Goal: Task Accomplishment & Management: Complete application form

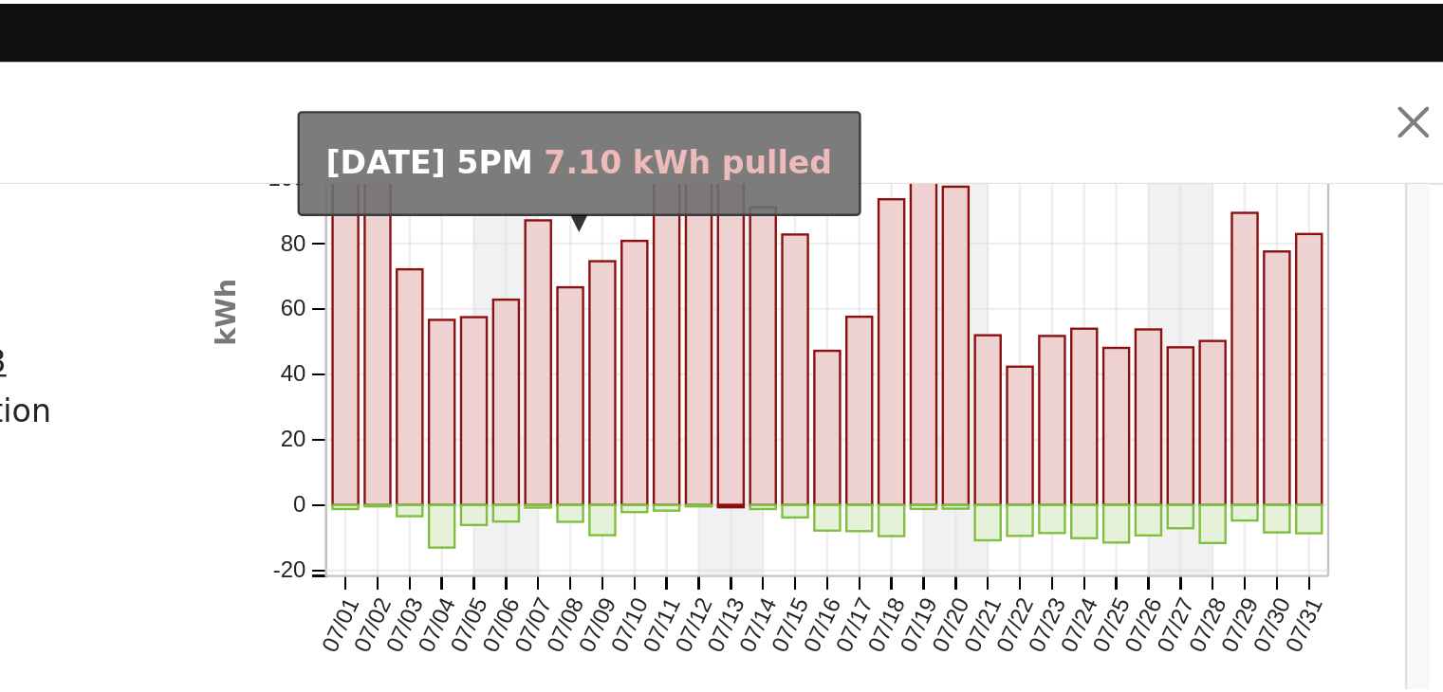
scroll to position [1371, 0]
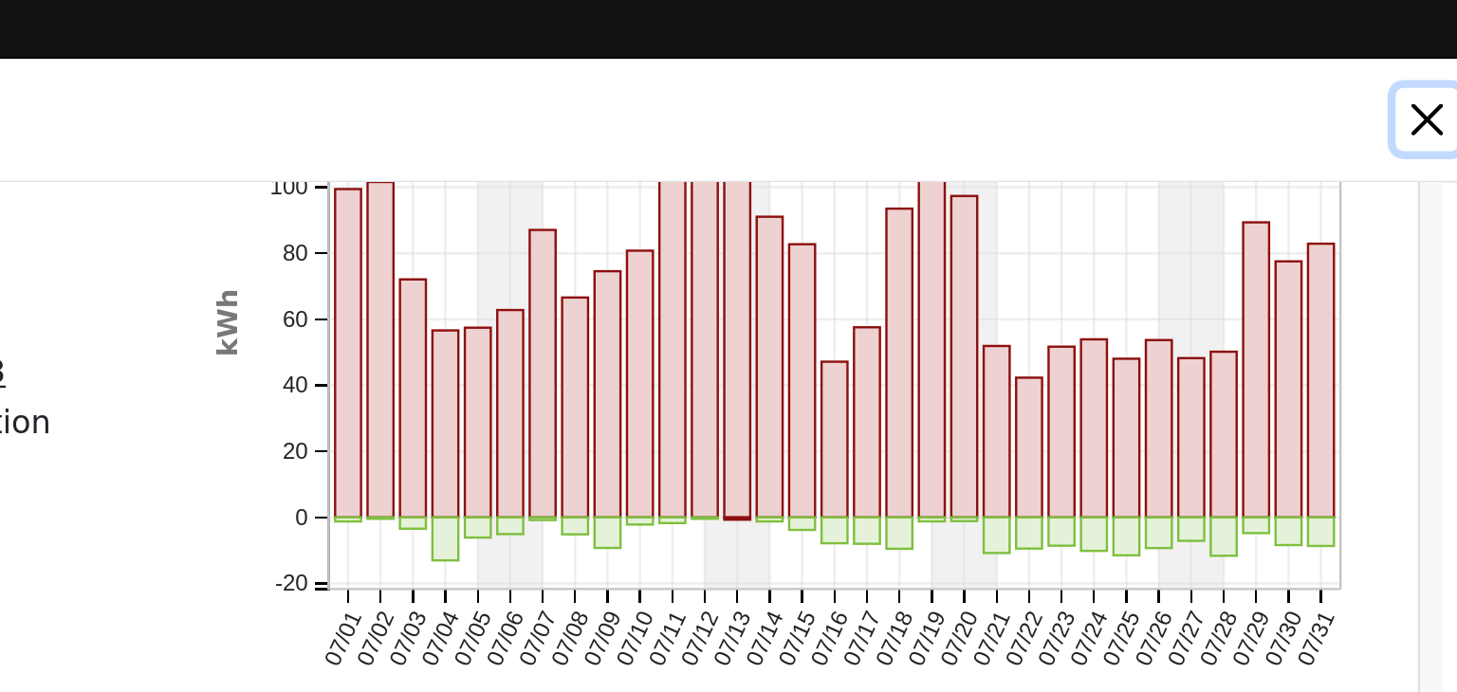
click at [1245, 52] on button "button" at bounding box center [1248, 50] width 27 height 27
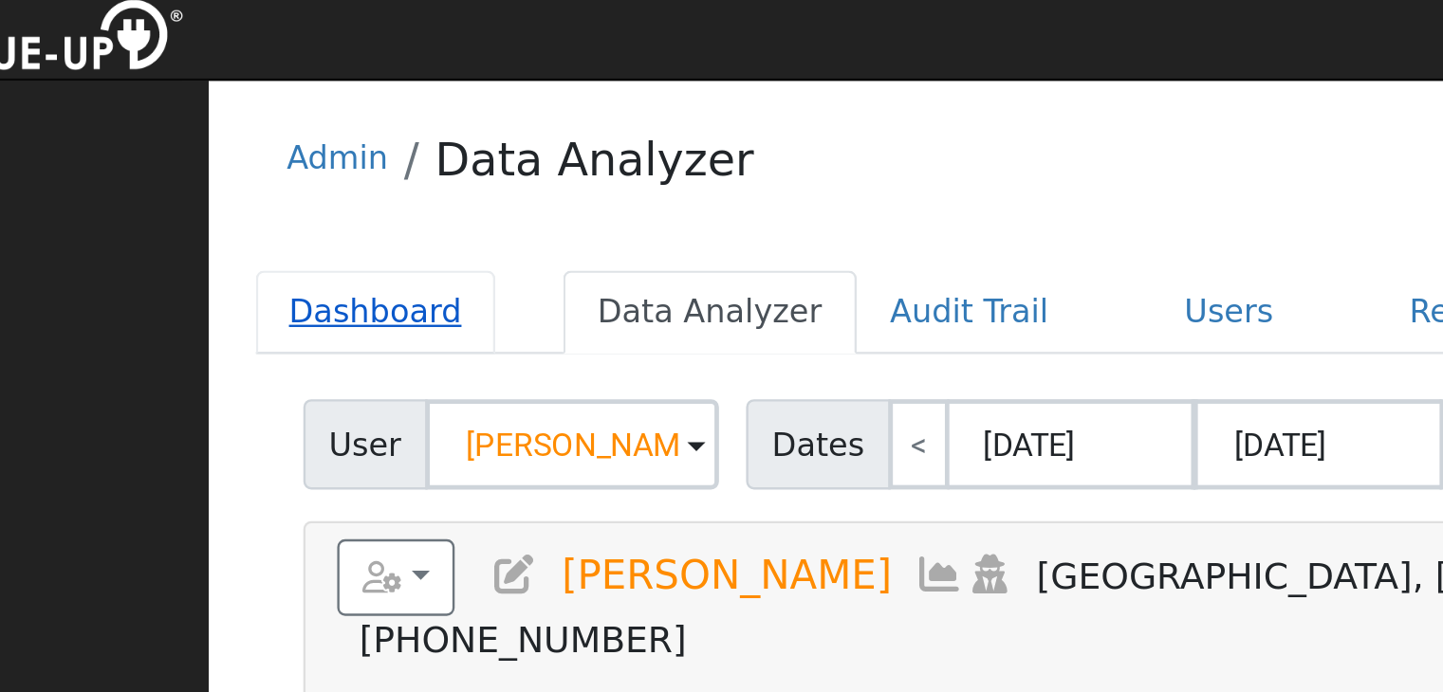
click at [270, 148] on link "Dashboard" at bounding box center [283, 145] width 101 height 35
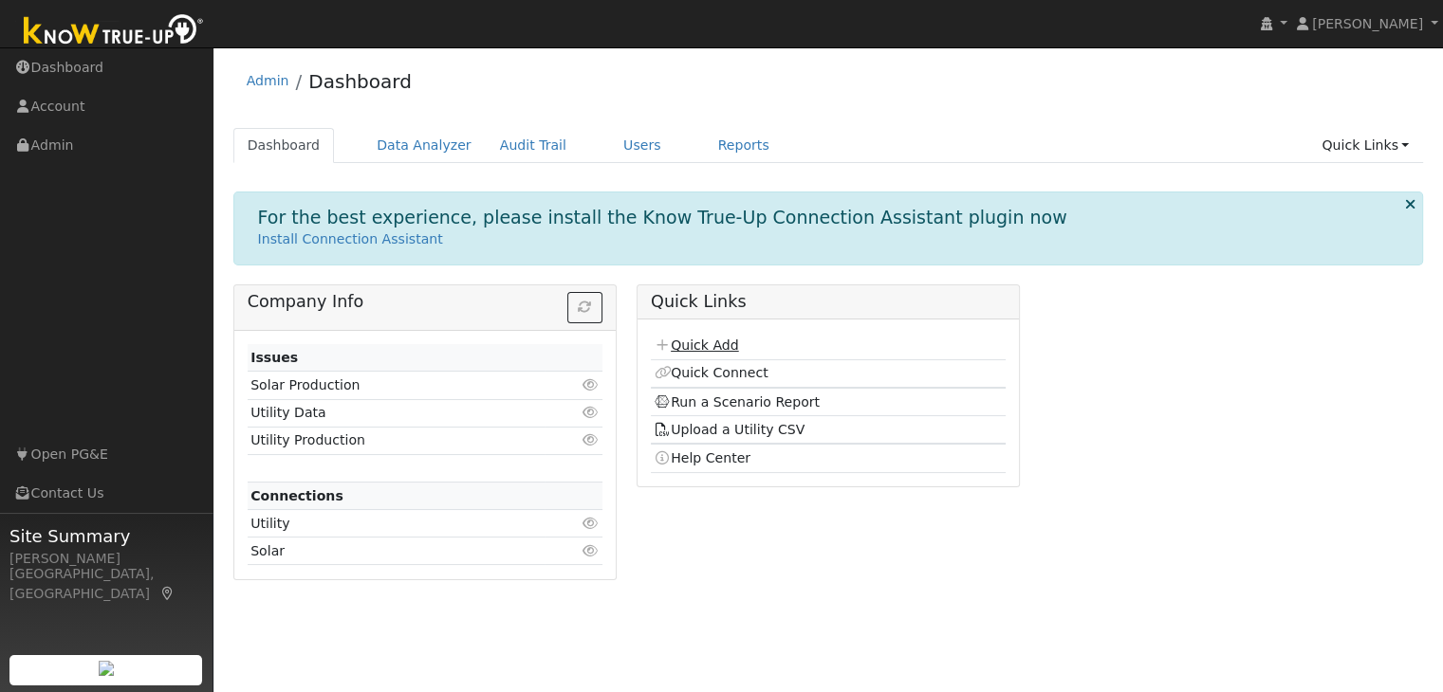
click at [713, 344] on link "Quick Add" at bounding box center [695, 345] width 84 height 15
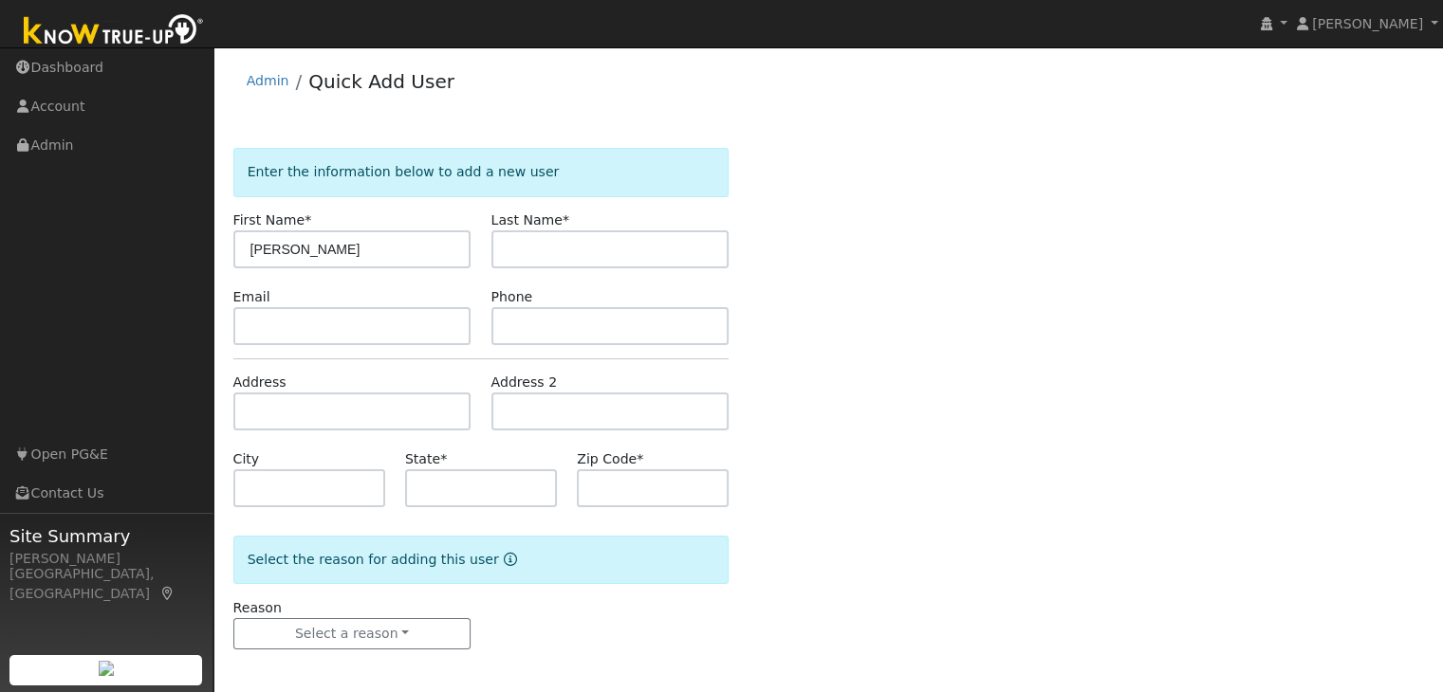
type input "[PERSON_NAME]"
click at [535, 259] on input "text" at bounding box center [610, 249] width 238 height 38
type input "harlow"
click at [548, 315] on input "text" at bounding box center [610, 326] width 238 height 38
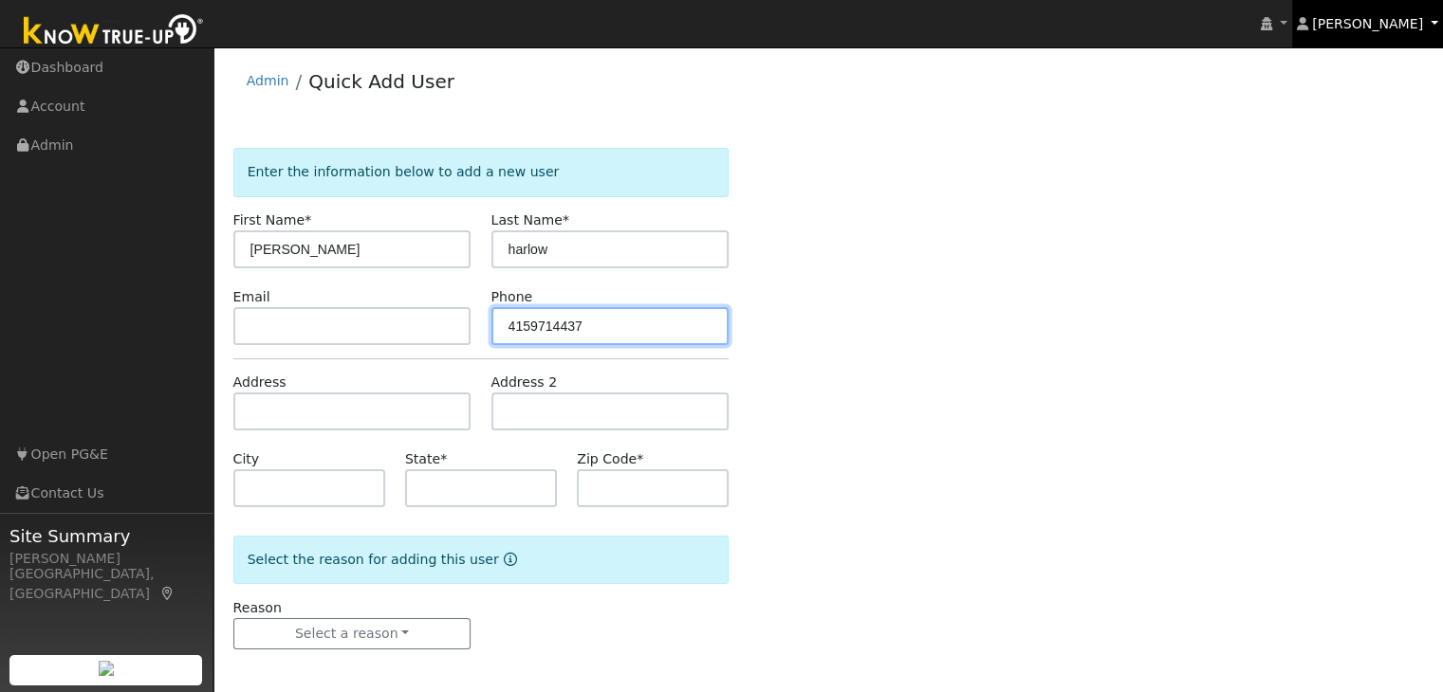
type input "4159714437"
click at [1344, 13] on link "[PERSON_NAME]" at bounding box center [1368, 23] width 152 height 47
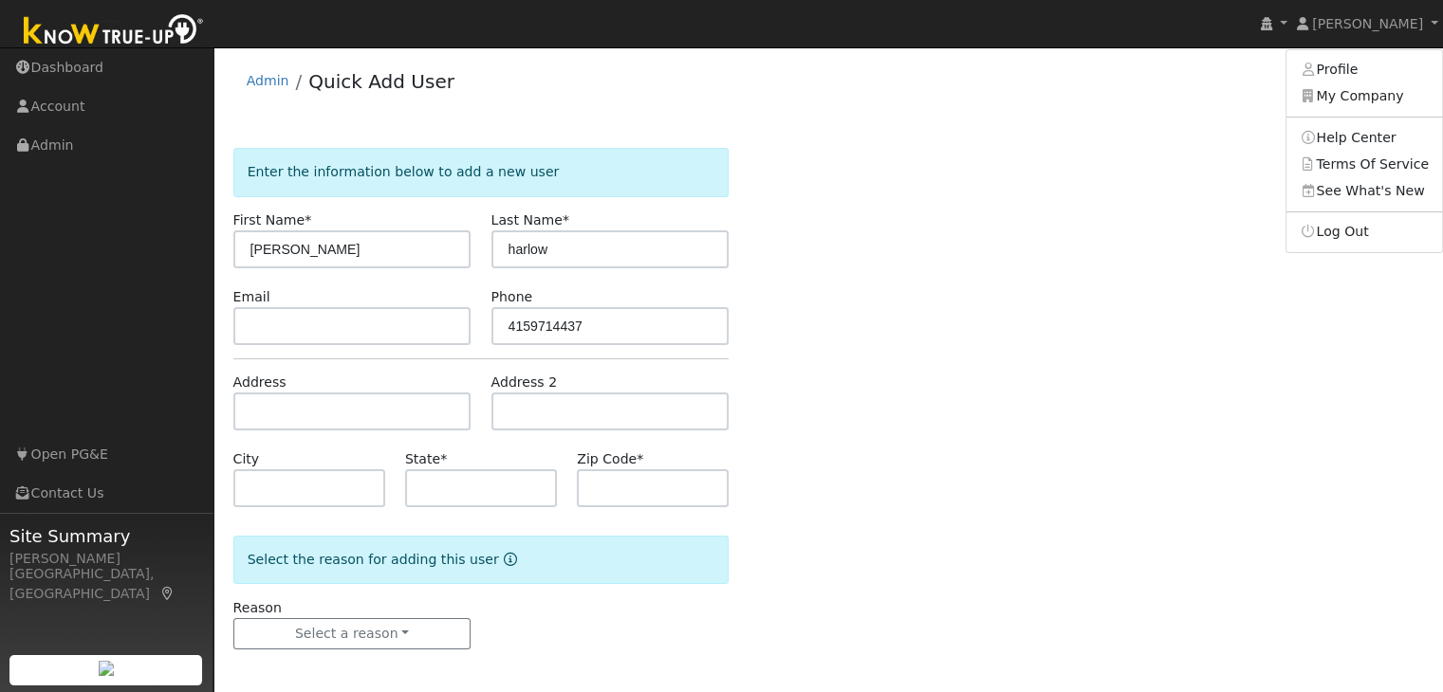
click at [986, 267] on div "Enter the information below to add a new user First Name * marie Last Name * ha…" at bounding box center [828, 418] width 1190 height 540
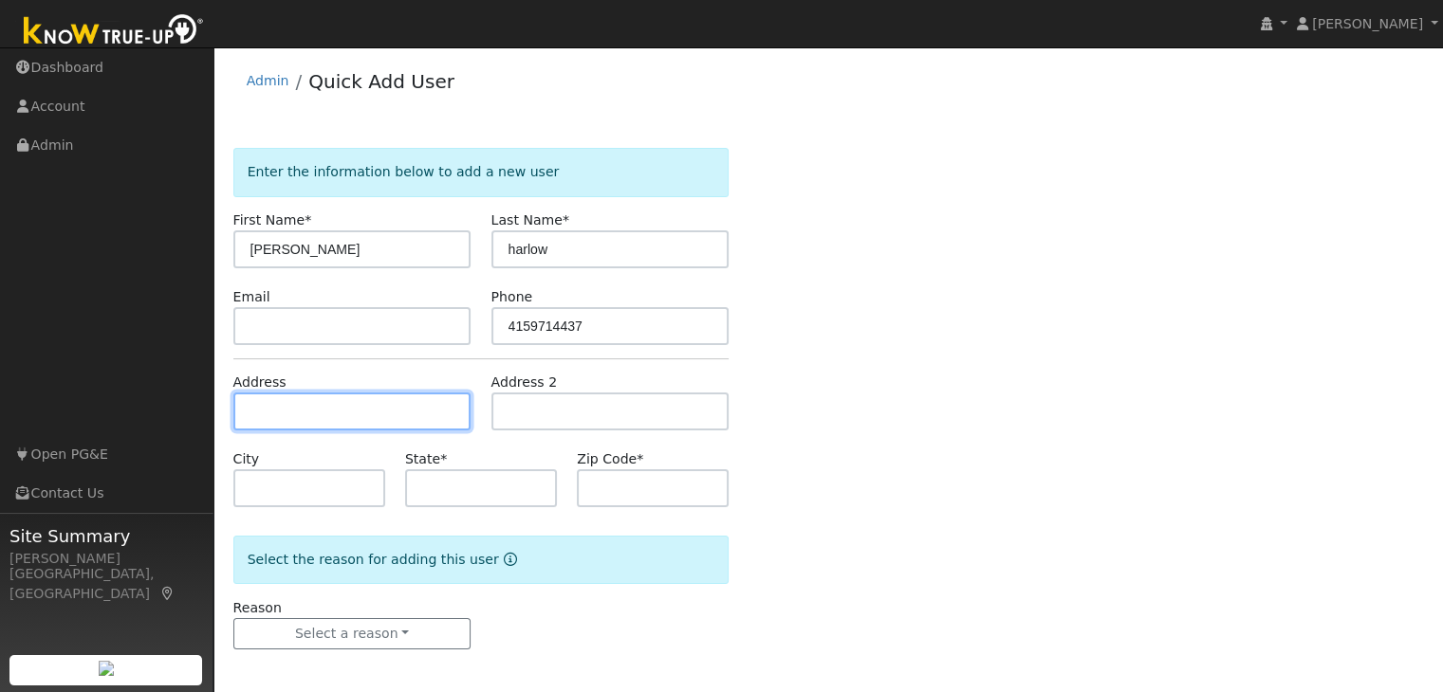
click at [302, 418] on input "text" at bounding box center [352, 412] width 238 height 38
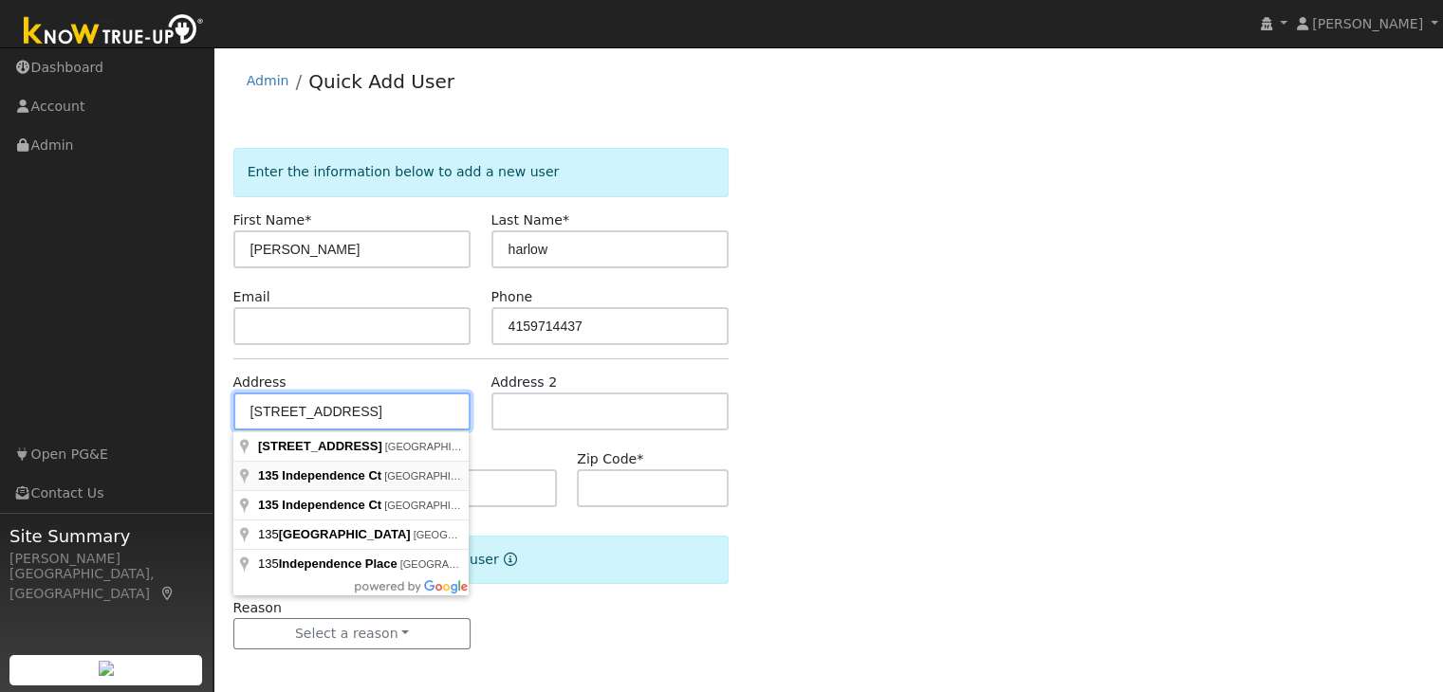
type input "135 Independence Court"
type input "Grass Valley"
type input "CA"
type input "95945"
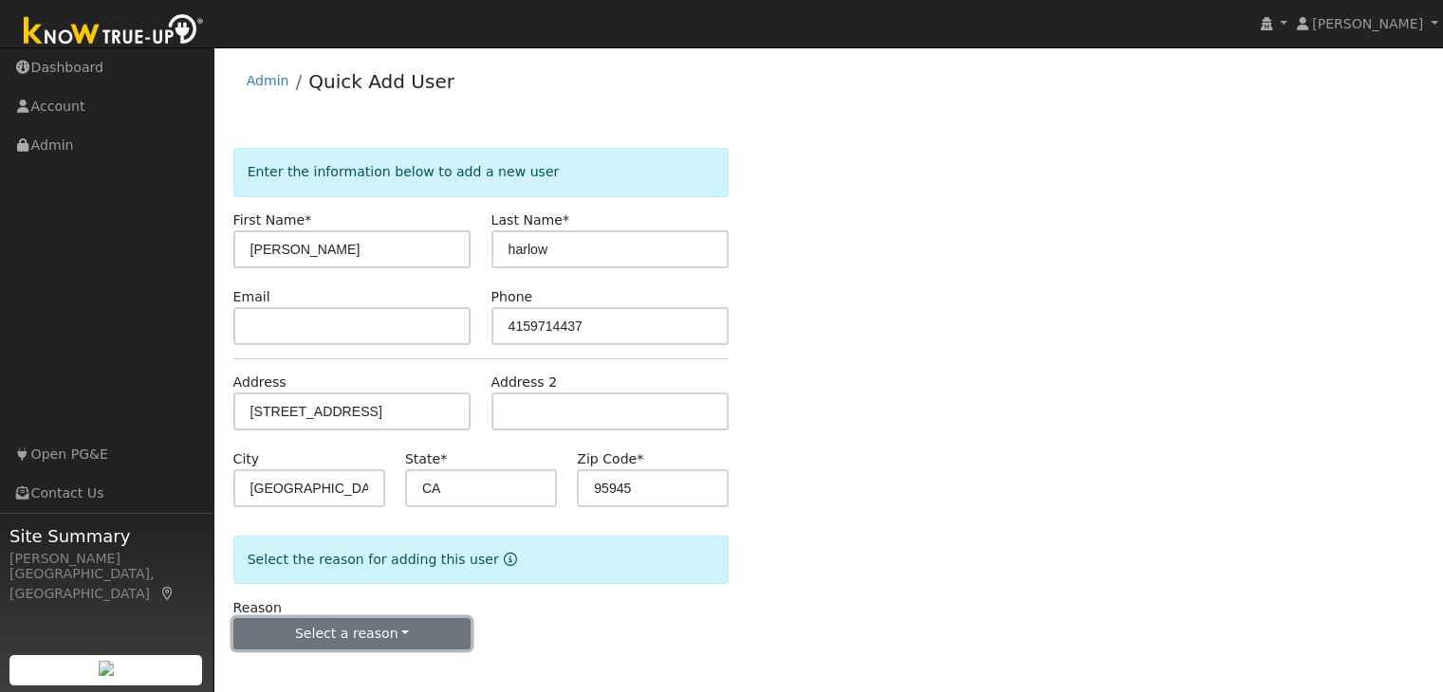
click at [357, 631] on button "Select a reason" at bounding box center [352, 634] width 238 height 32
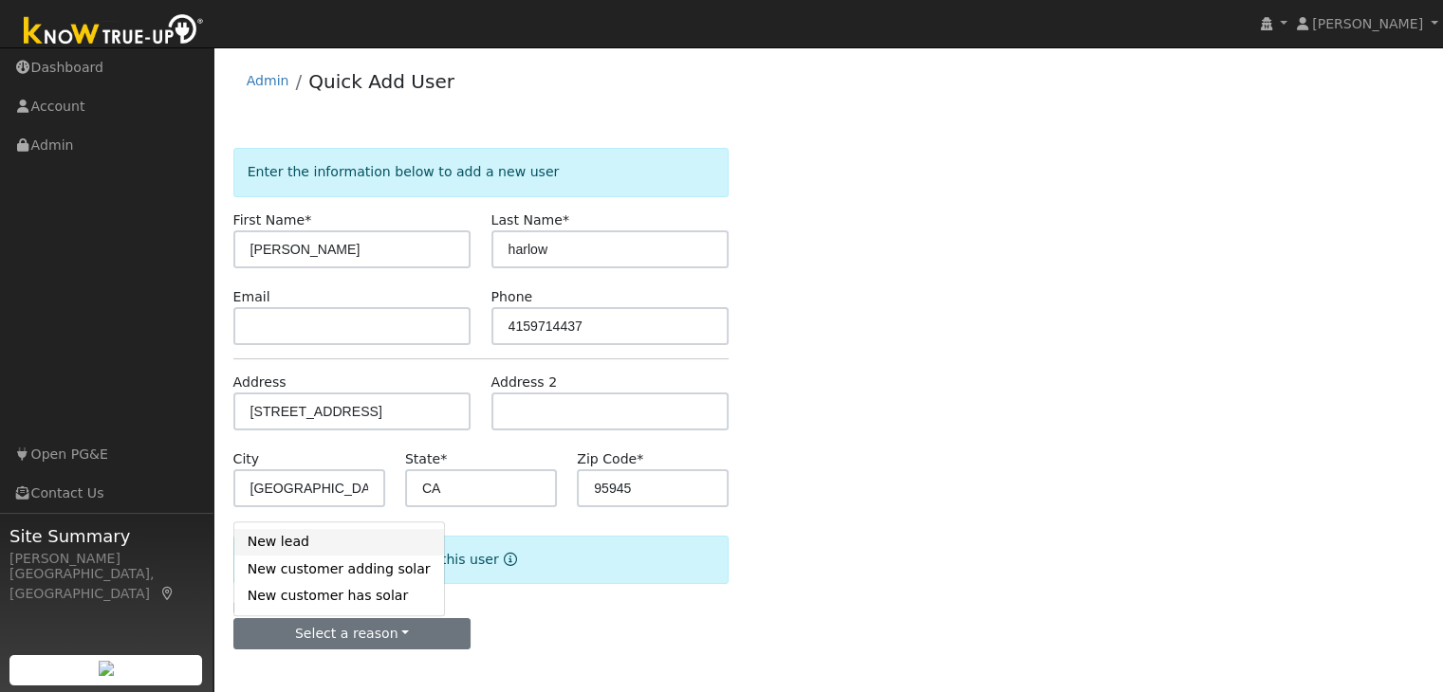
click at [337, 543] on link "New lead" at bounding box center [339, 542] width 210 height 27
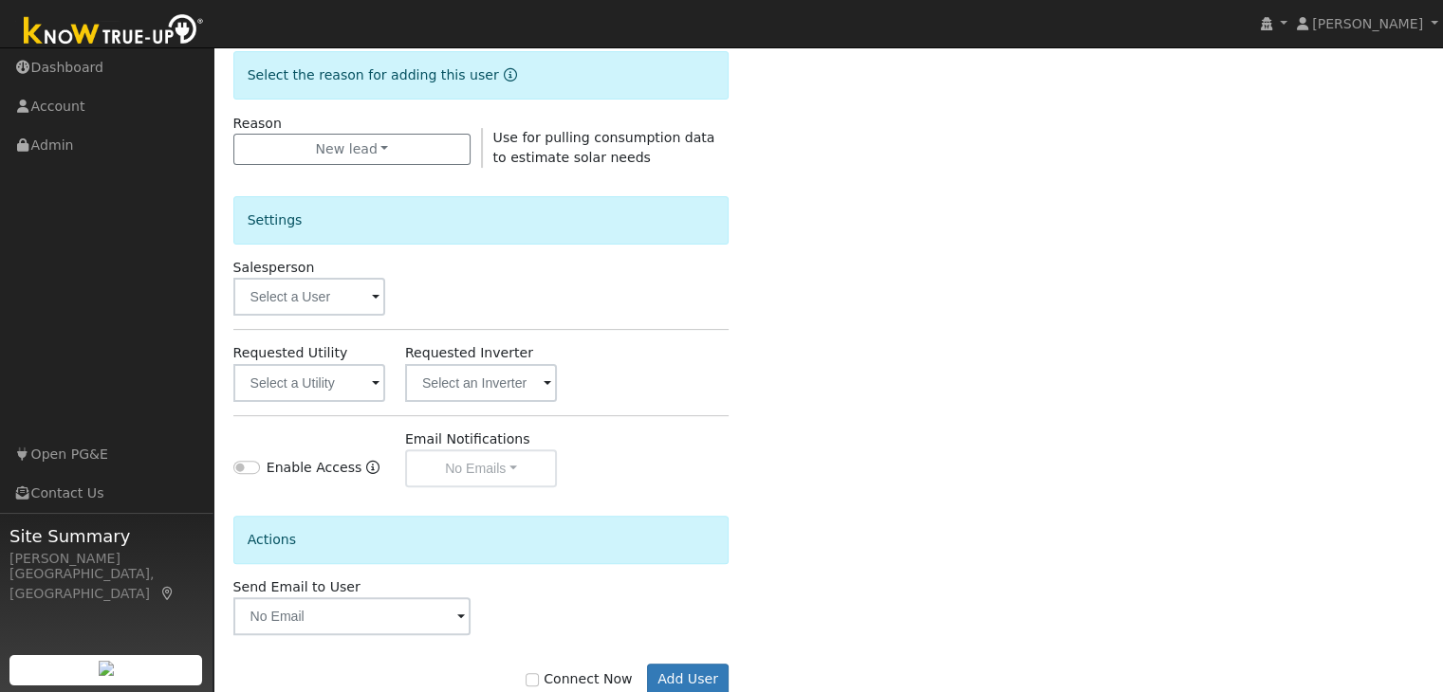
scroll to position [486, 0]
click at [344, 297] on input "text" at bounding box center [309, 296] width 152 height 38
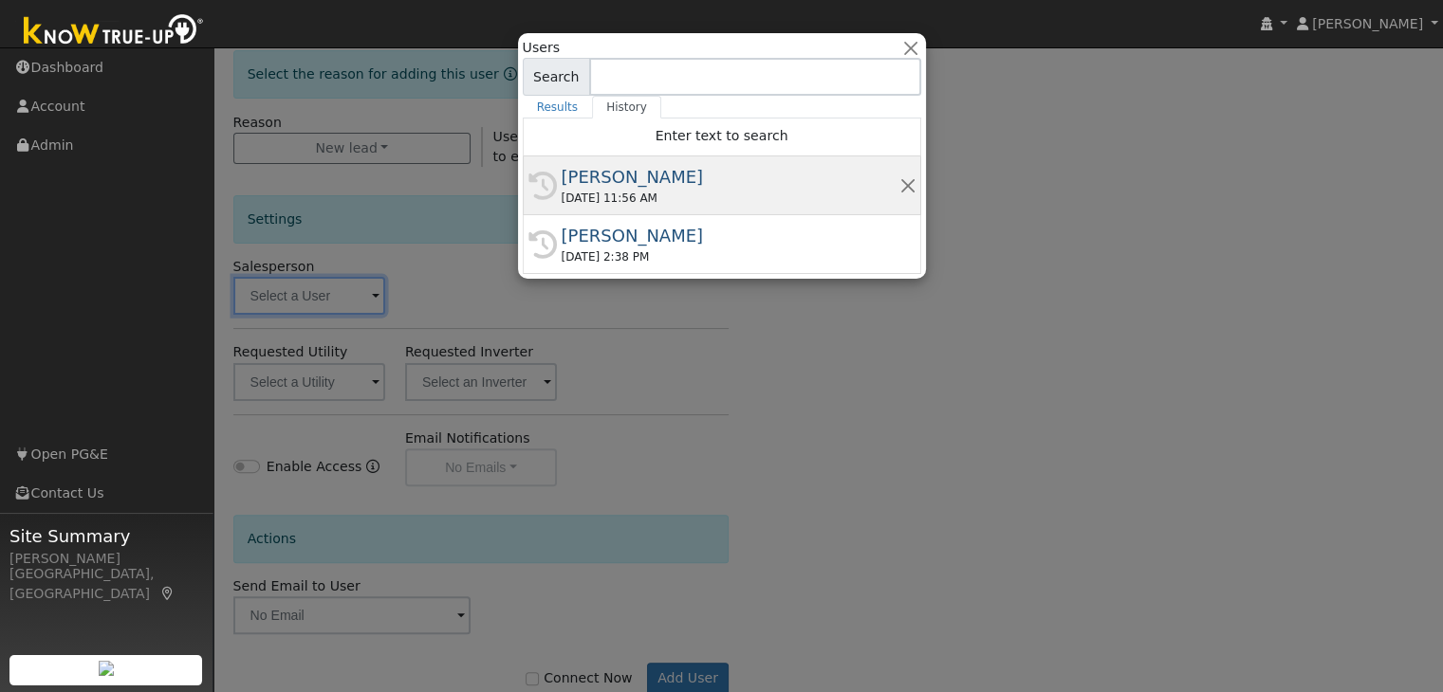
click at [647, 185] on div "[PERSON_NAME]" at bounding box center [730, 177] width 338 height 26
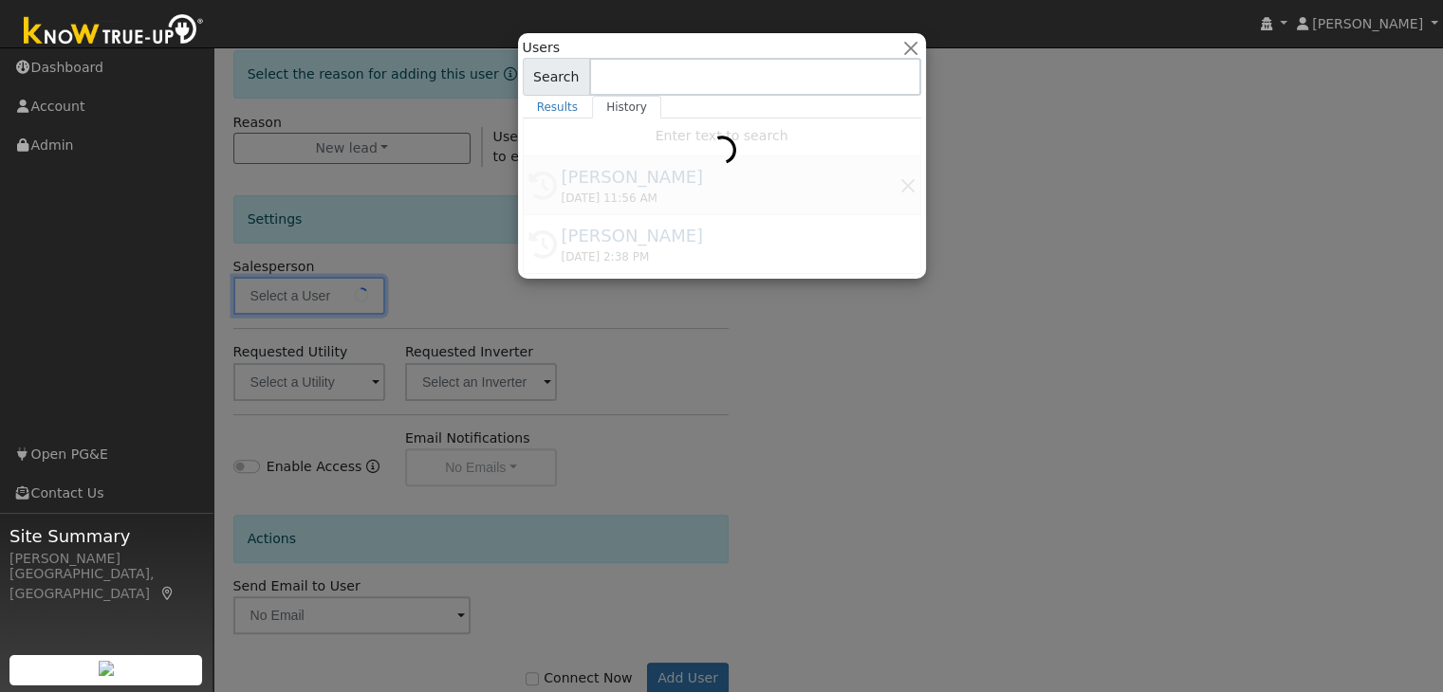
type input "[PERSON_NAME]"
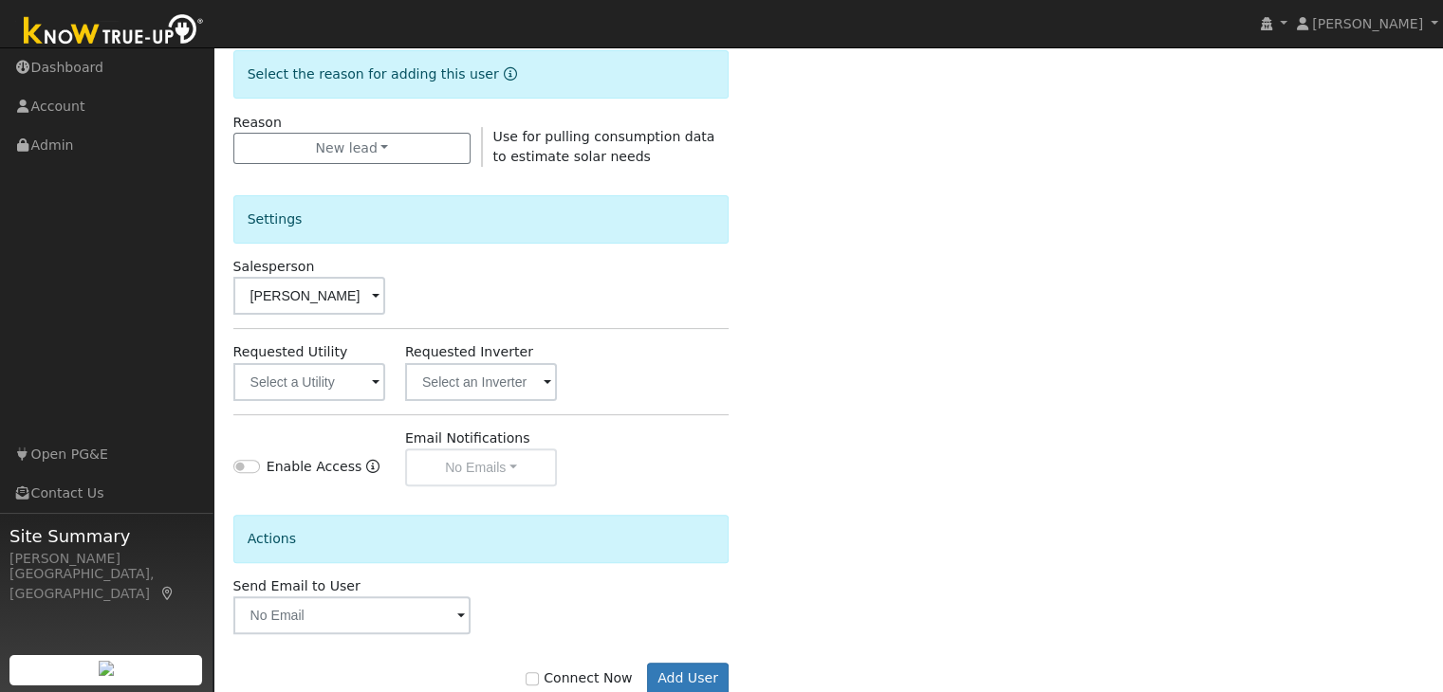
click at [375, 302] on span at bounding box center [376, 297] width 8 height 22
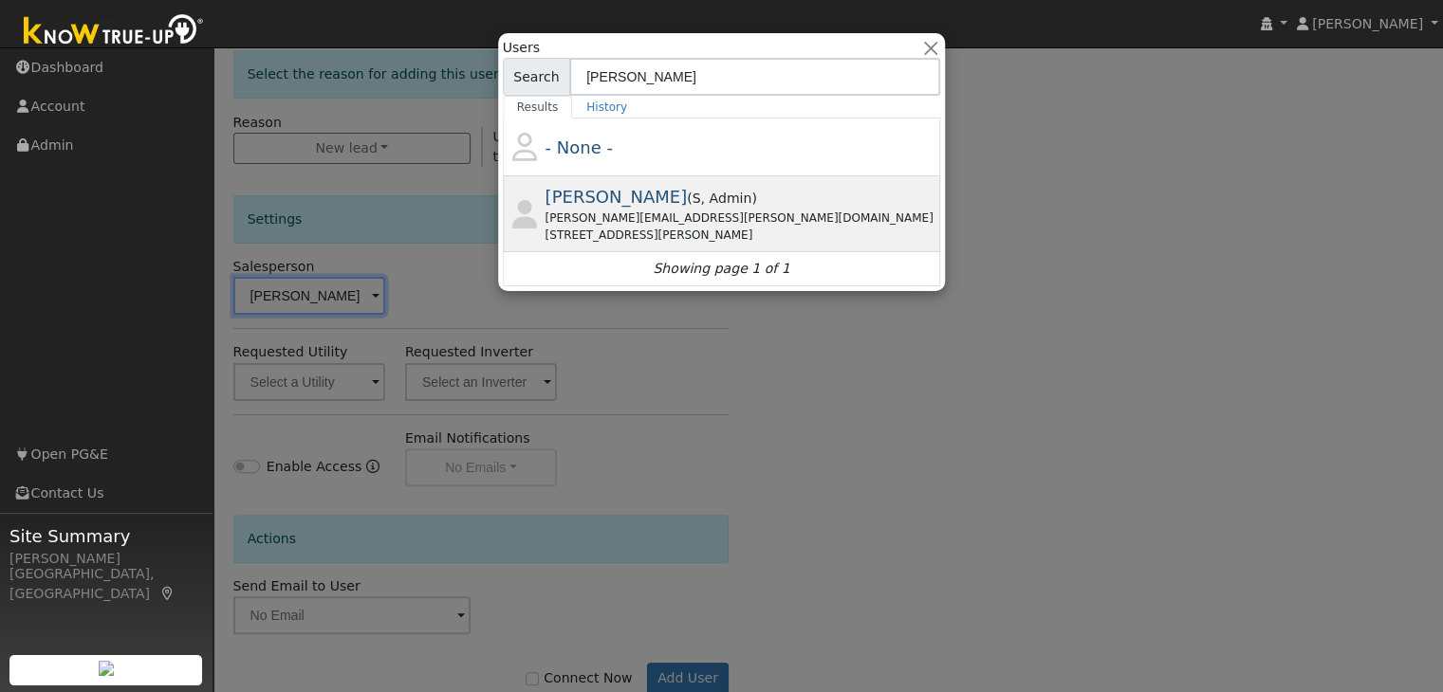
type input "tim"
click at [667, 221] on div "tim.tedder@ambrosesolar.com" at bounding box center [741, 218] width 392 height 17
type input "Tim Tedder"
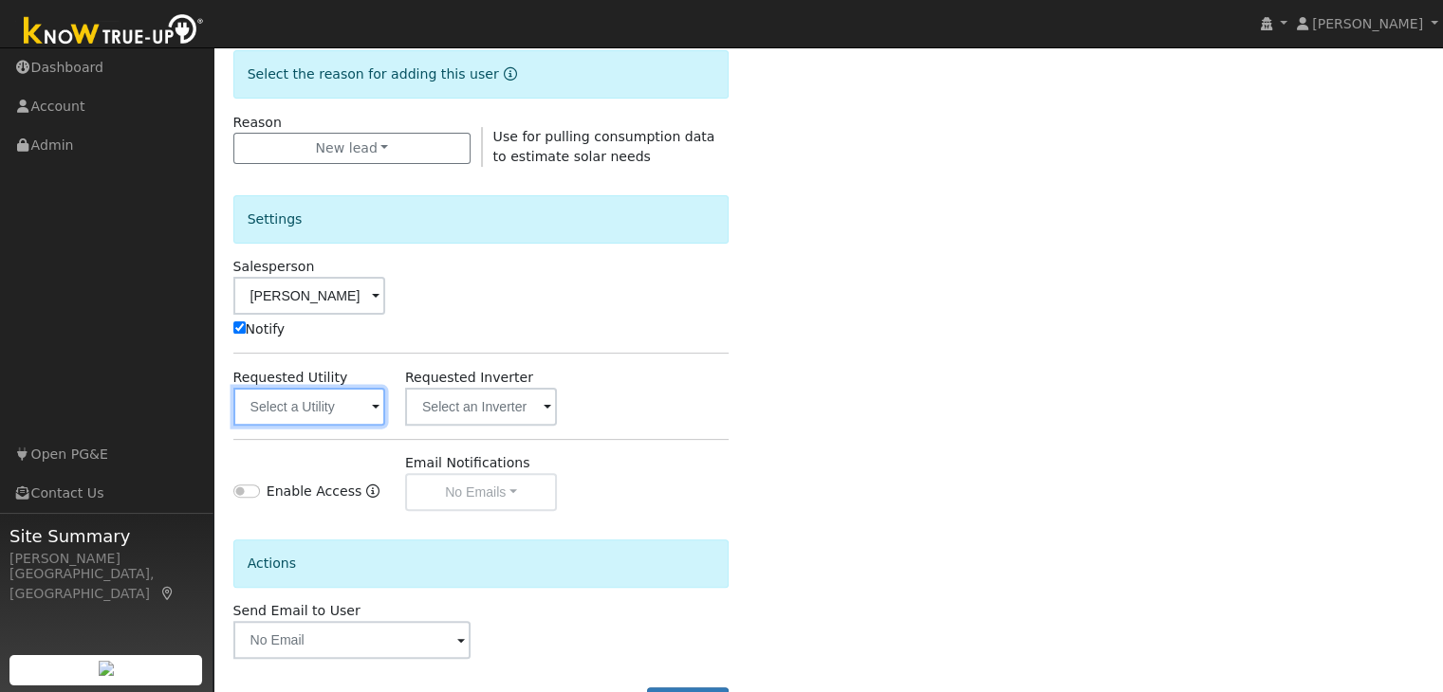
click at [344, 408] on input "text" at bounding box center [309, 407] width 152 height 38
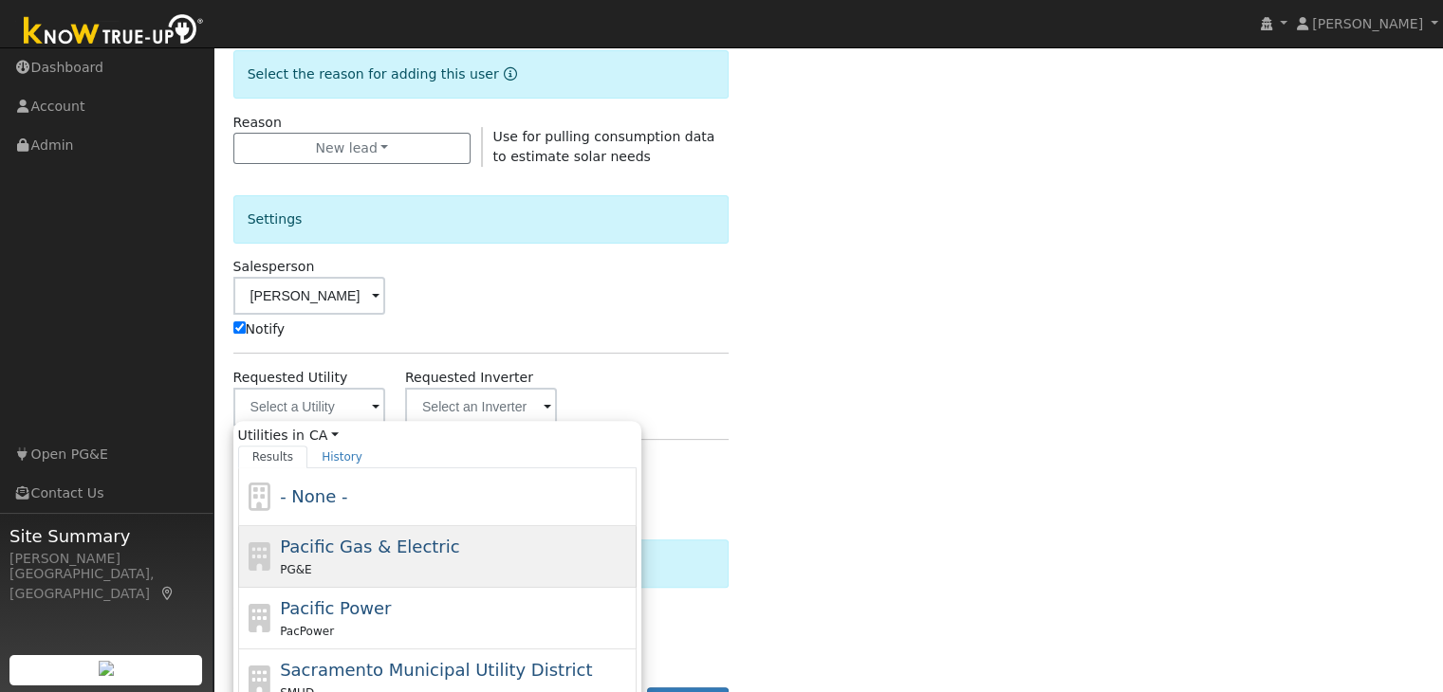
click at [354, 551] on span "Pacific Gas & Electric" at bounding box center [369, 547] width 179 height 20
type input "Pacific Gas & Electric"
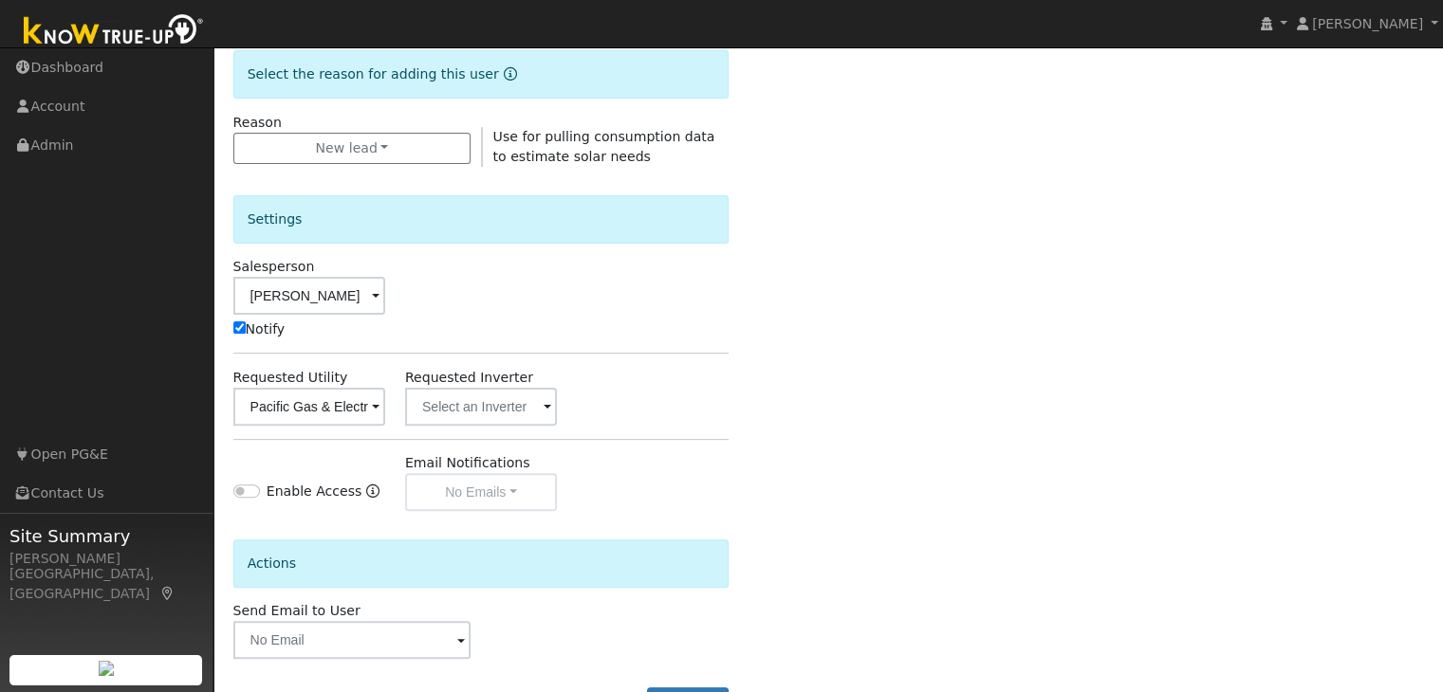
scroll to position [559, 0]
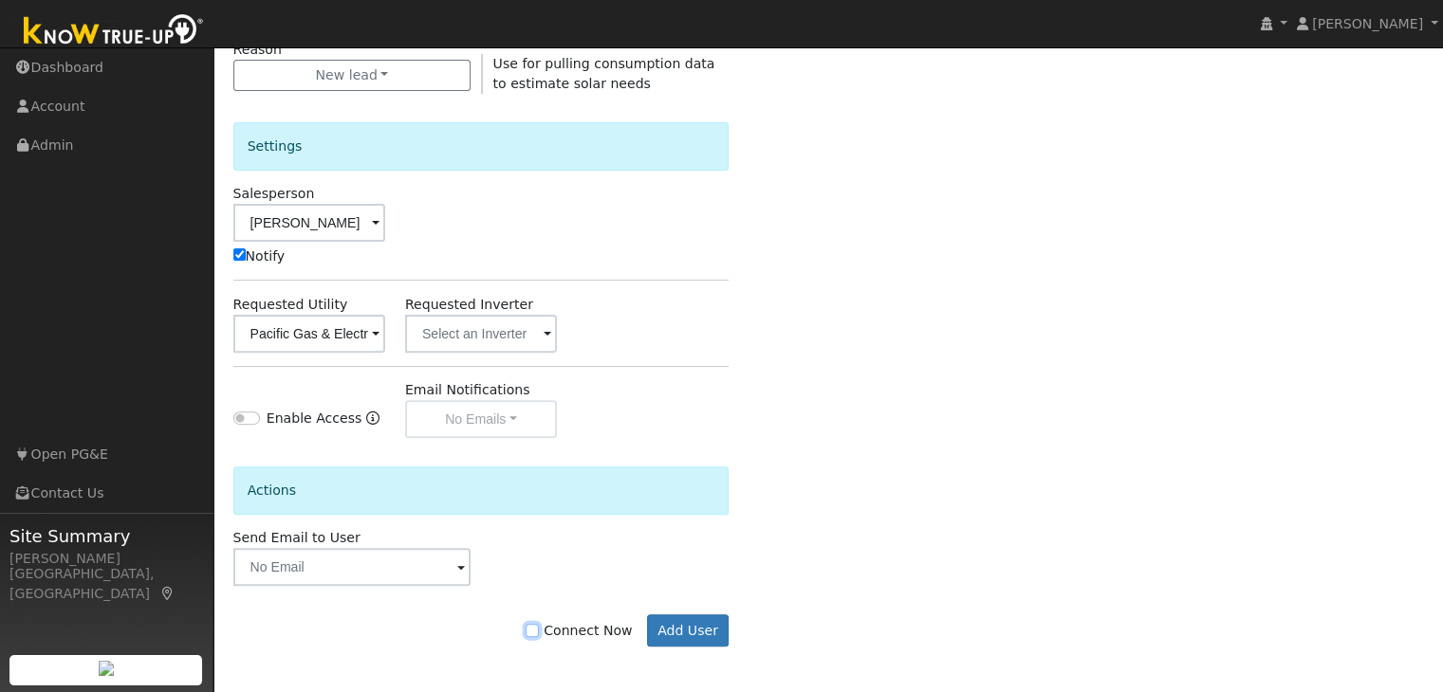
click at [539, 627] on input "Connect Now" at bounding box center [531, 630] width 13 height 13
checkbox input "true"
click at [692, 638] on button "Add User" at bounding box center [688, 631] width 83 height 32
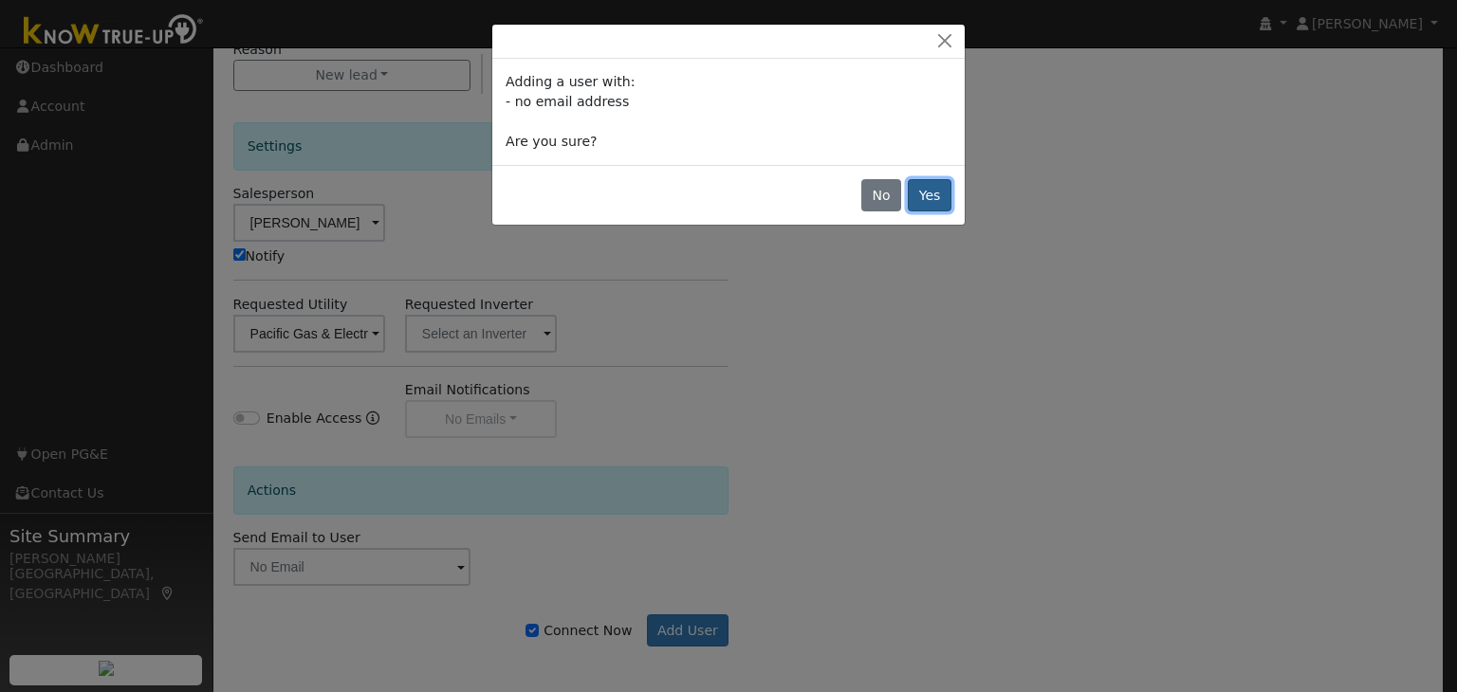
click at [939, 190] on button "Yes" at bounding box center [930, 195] width 44 height 32
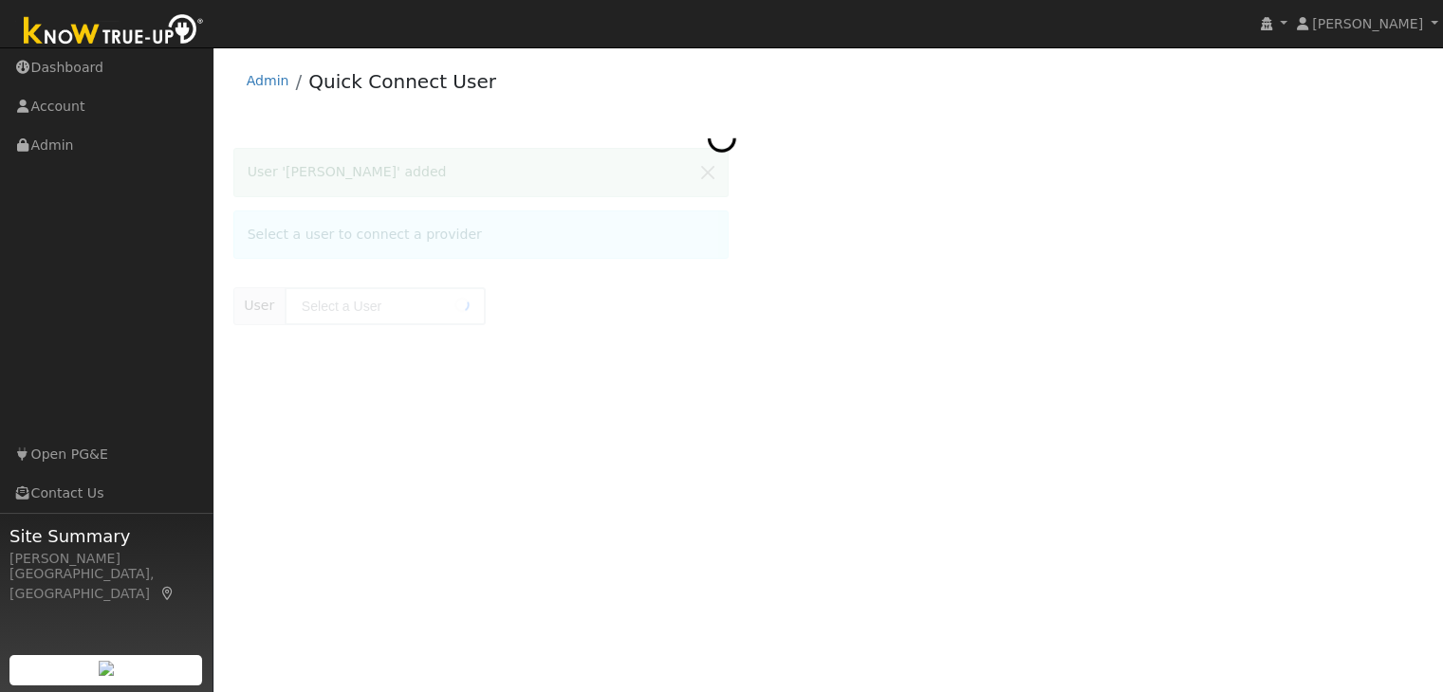
type input "[PERSON_NAME]"
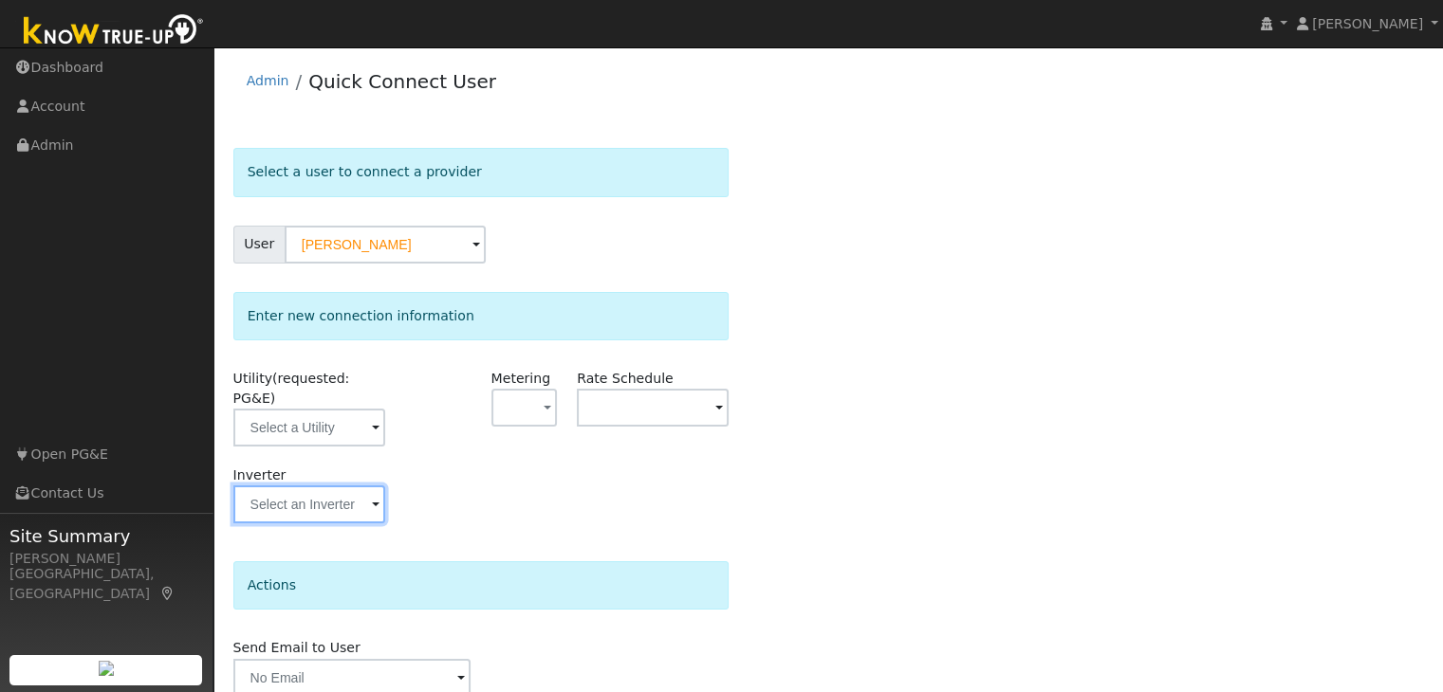
click at [293, 447] on input "text" at bounding box center [309, 428] width 152 height 38
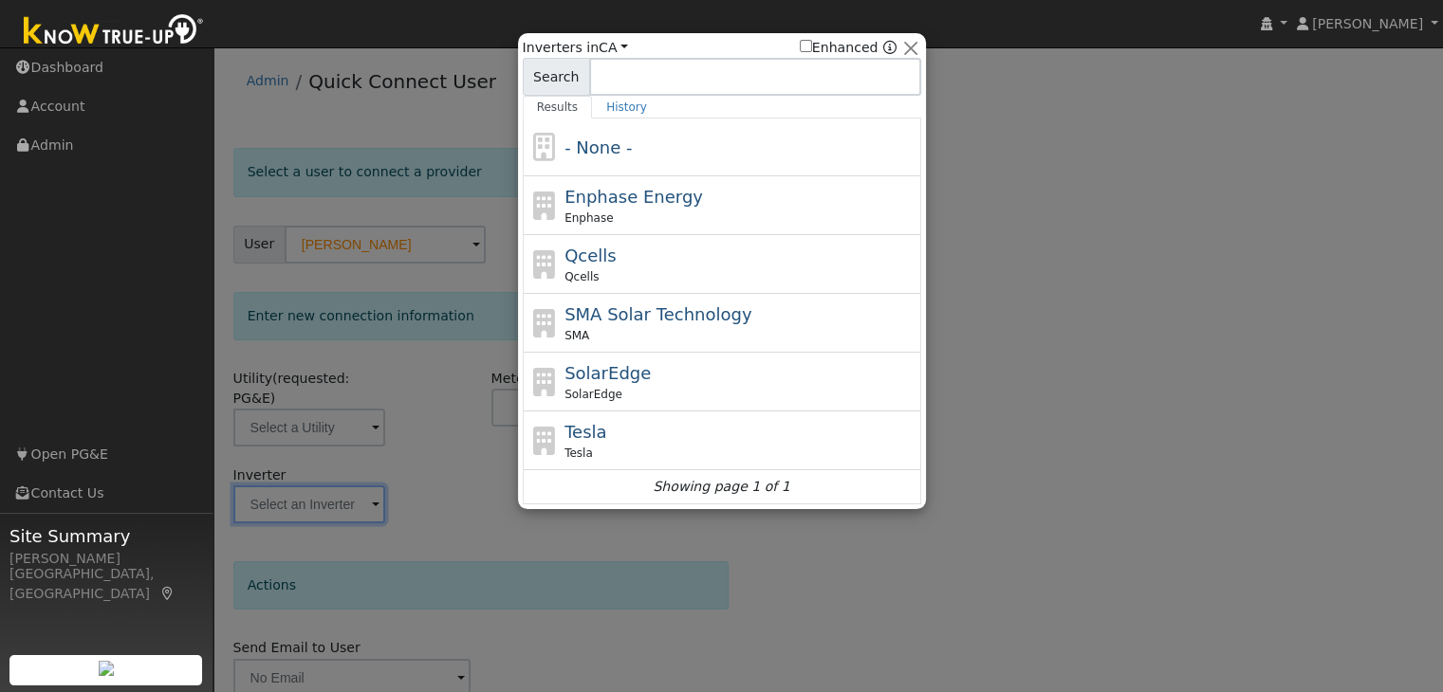
click at [1089, 509] on div at bounding box center [721, 346] width 1443 height 692
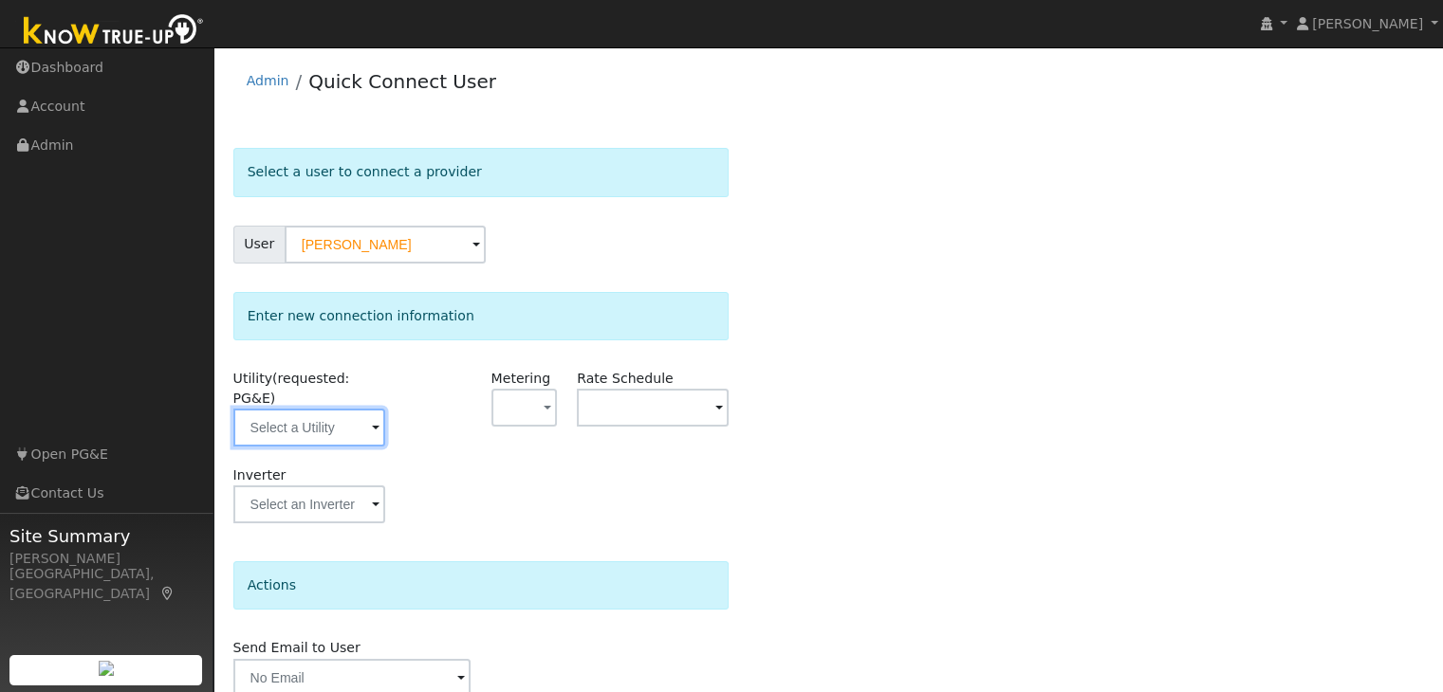
click at [322, 409] on input "text" at bounding box center [309, 428] width 152 height 38
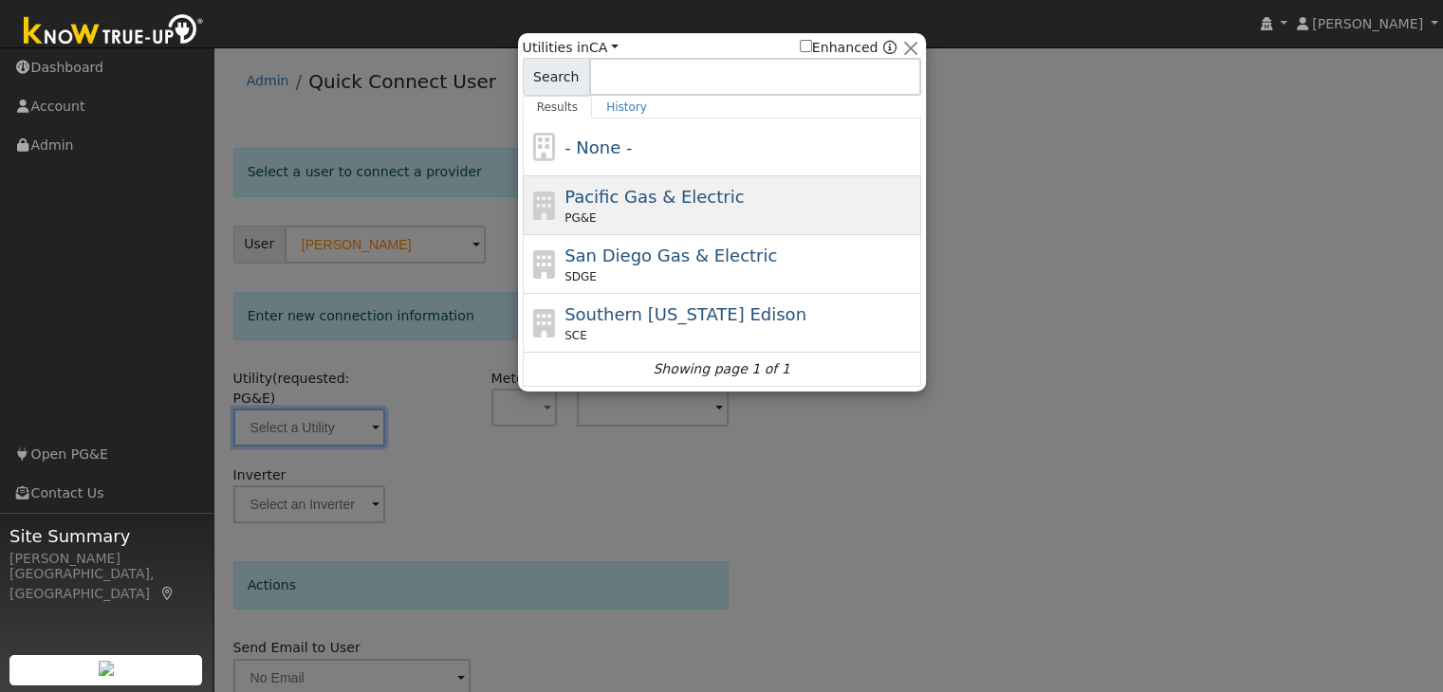
click at [642, 195] on span "Pacific Gas & Electric" at bounding box center [653, 197] width 179 height 20
type input "PG&E"
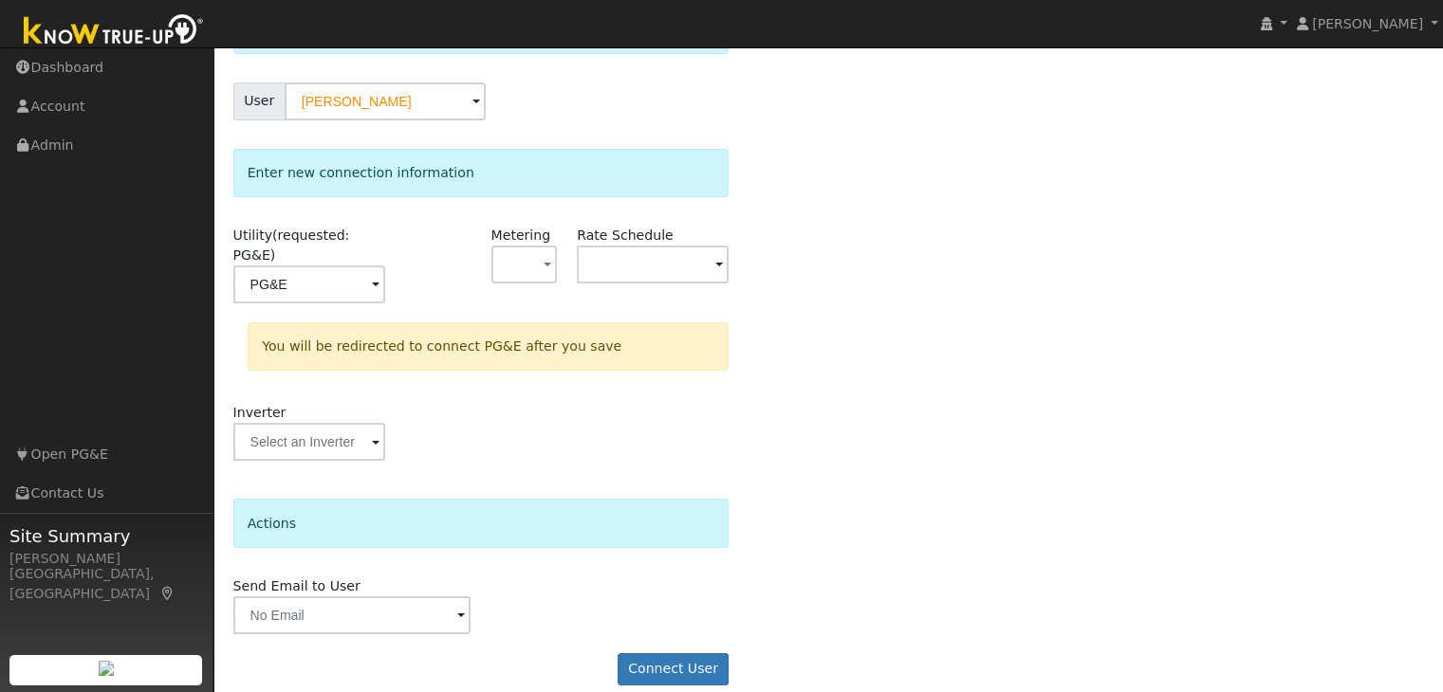
scroll to position [142, 0]
click at [671, 654] on button "Connect User" at bounding box center [673, 670] width 112 height 32
